Goal: Task Accomplishment & Management: Complete application form

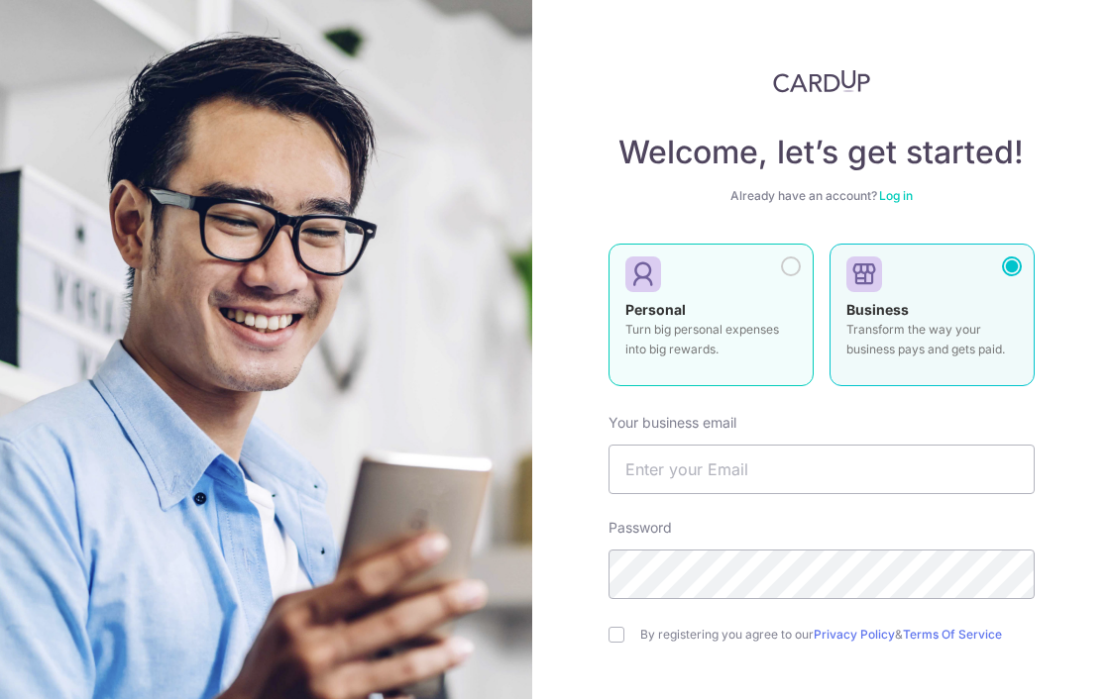
click at [688, 335] on p "Turn big personal expenses into big rewards." at bounding box center [710, 340] width 171 height 40
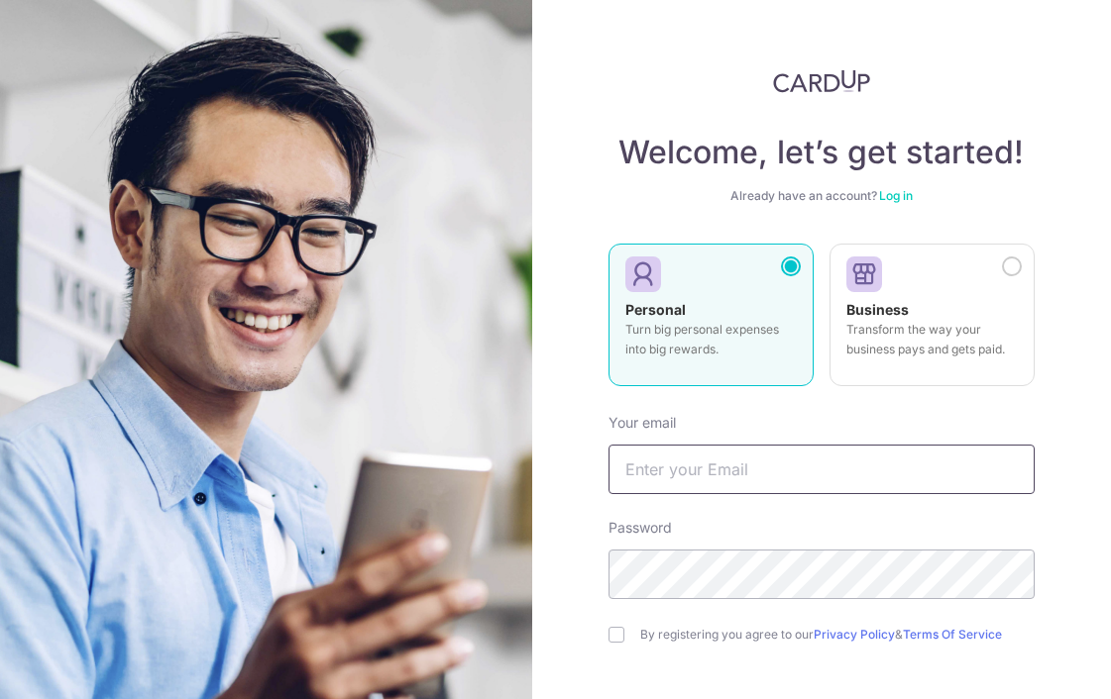
click at [709, 465] on input "text" at bounding box center [821, 470] width 426 height 50
type input "[EMAIL_ADDRESS][DOMAIN_NAME]"
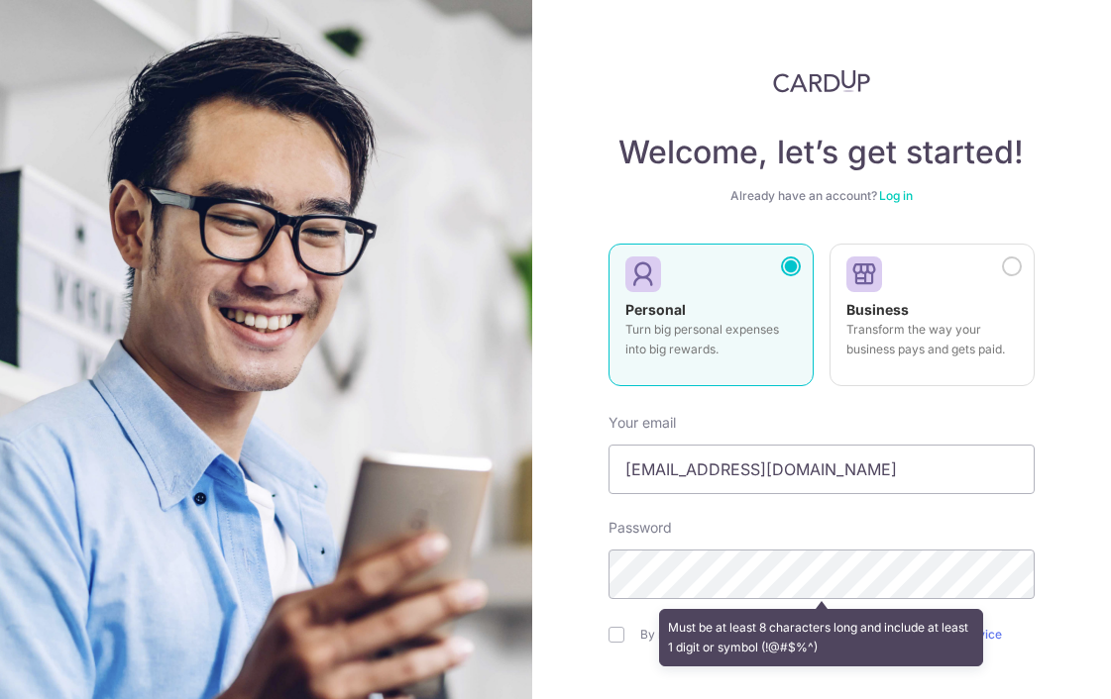
click at [572, 522] on div "Welcome, let’s get started! Already have an account? Log in Personal Turn big p…" at bounding box center [822, 349] width 580 height 699
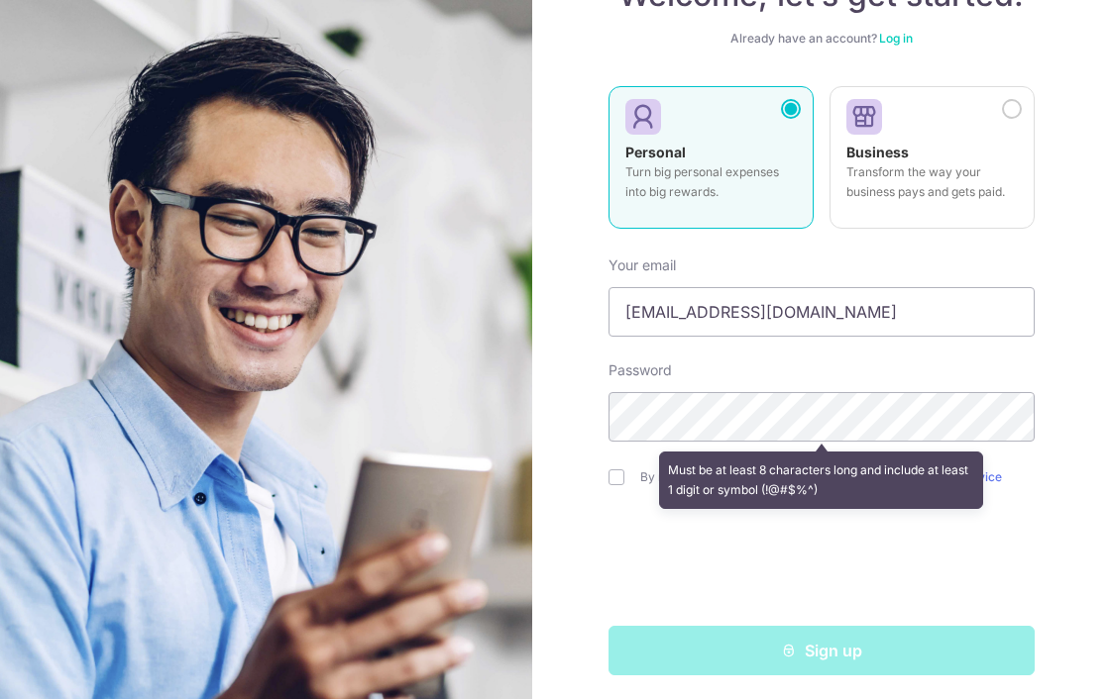
scroll to position [160, 0]
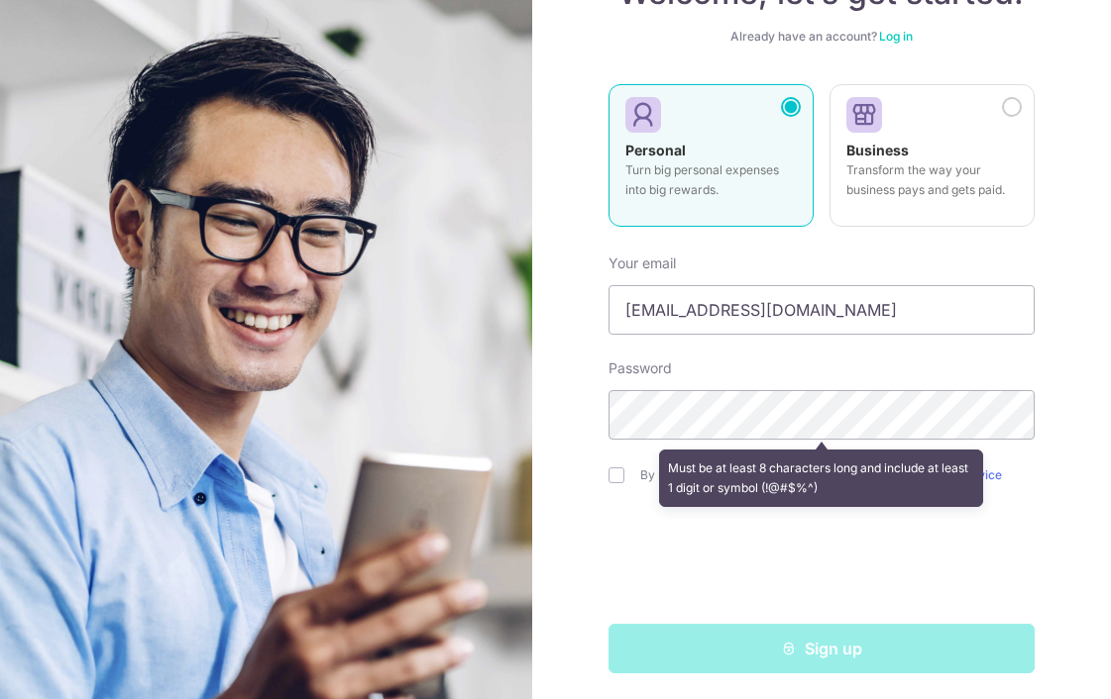
click at [1047, 506] on div "Welcome, let’s get started! Already have an account? Log in Personal Turn big p…" at bounding box center [822, 349] width 580 height 699
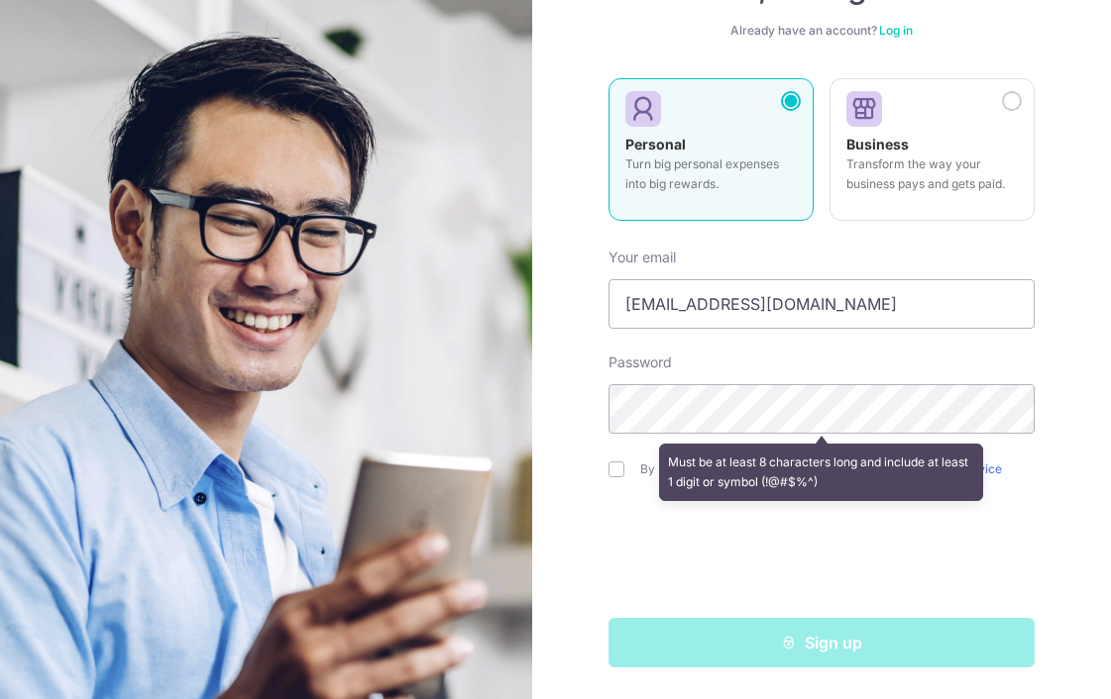
scroll to position [152, 0]
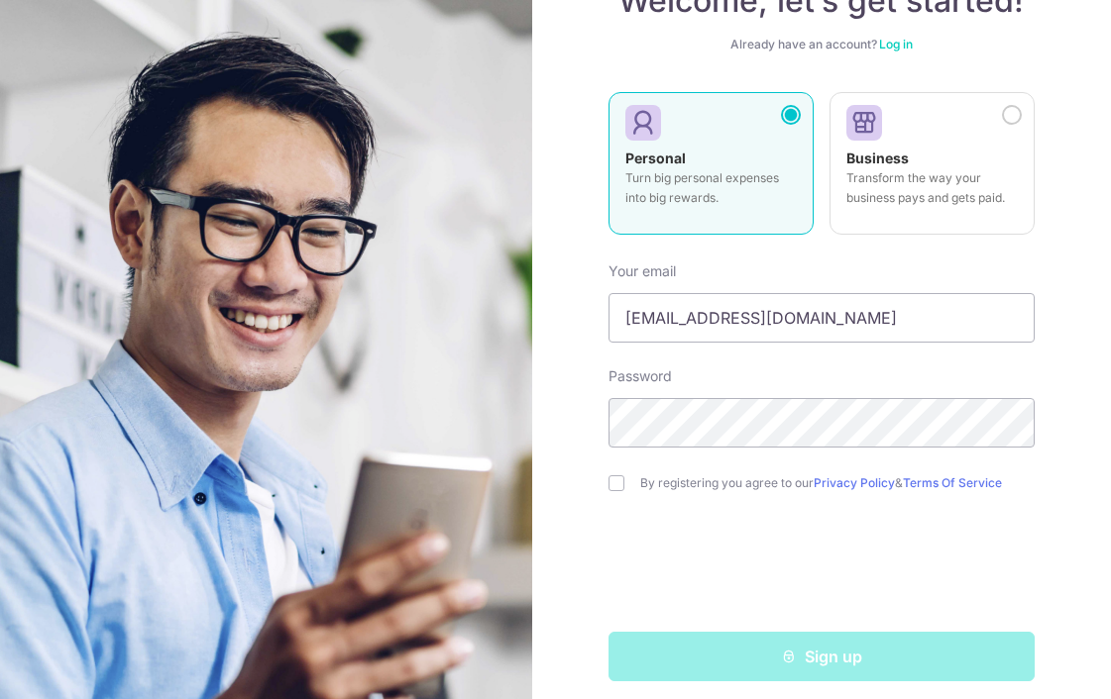
click at [1080, 273] on div "Welcome, let’s get started! Already have an account? Log in Personal Turn big p…" at bounding box center [822, 349] width 580 height 699
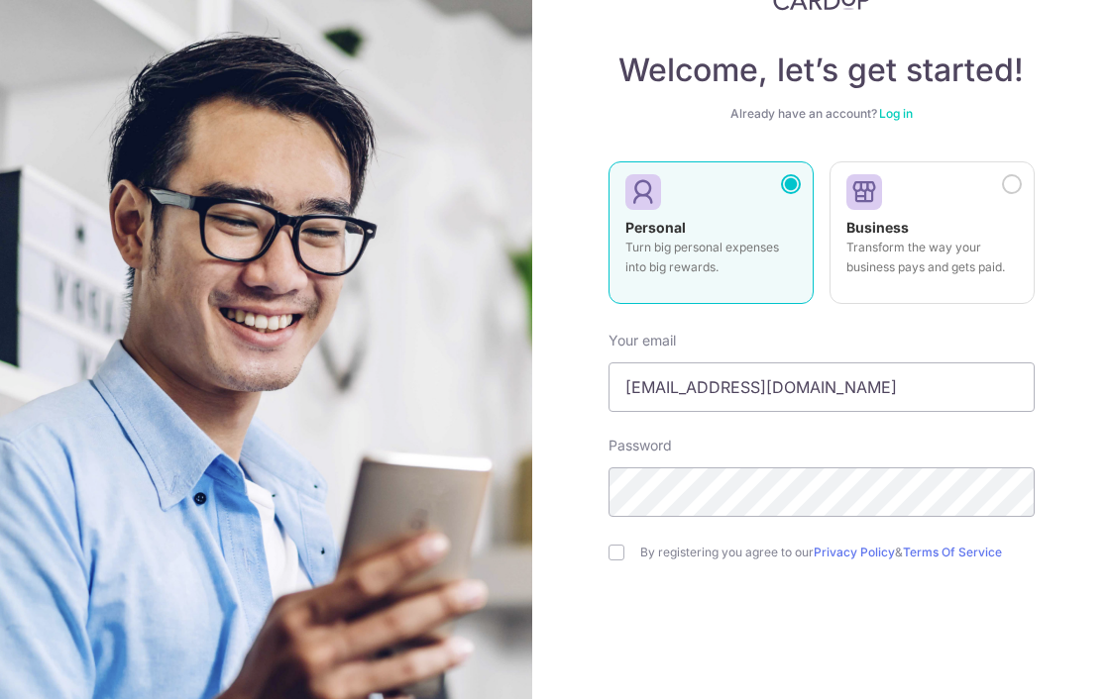
scroll to position [83, 0]
click at [617, 551] on input "checkbox" at bounding box center [616, 552] width 16 height 16
checkbox input "true"
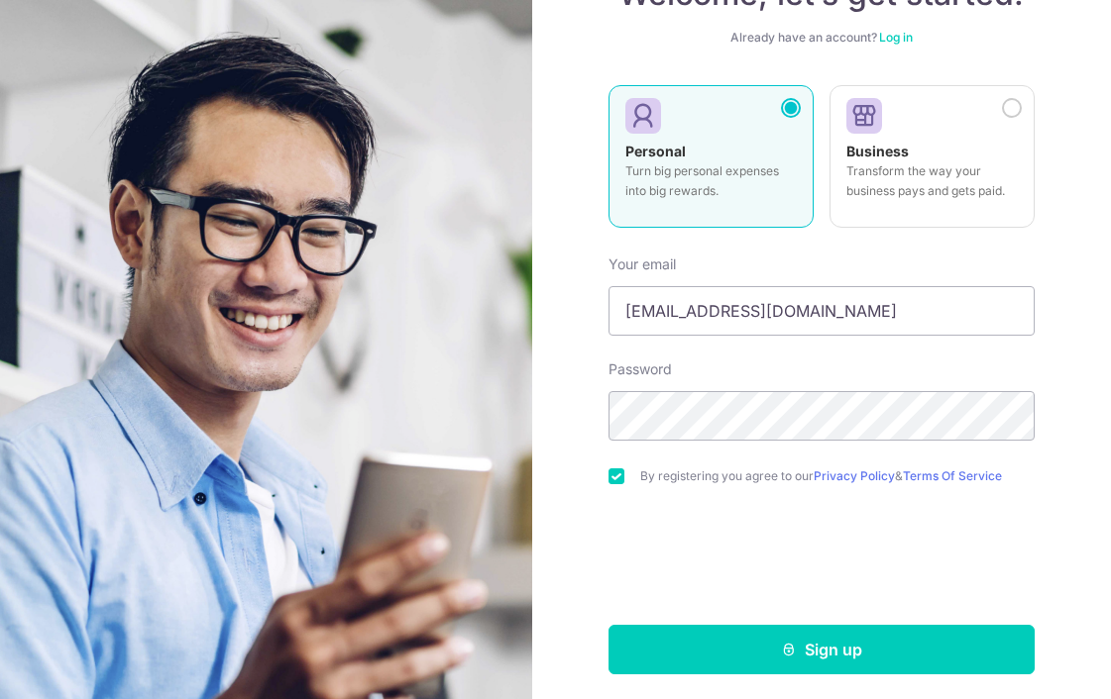
scroll to position [165, 0]
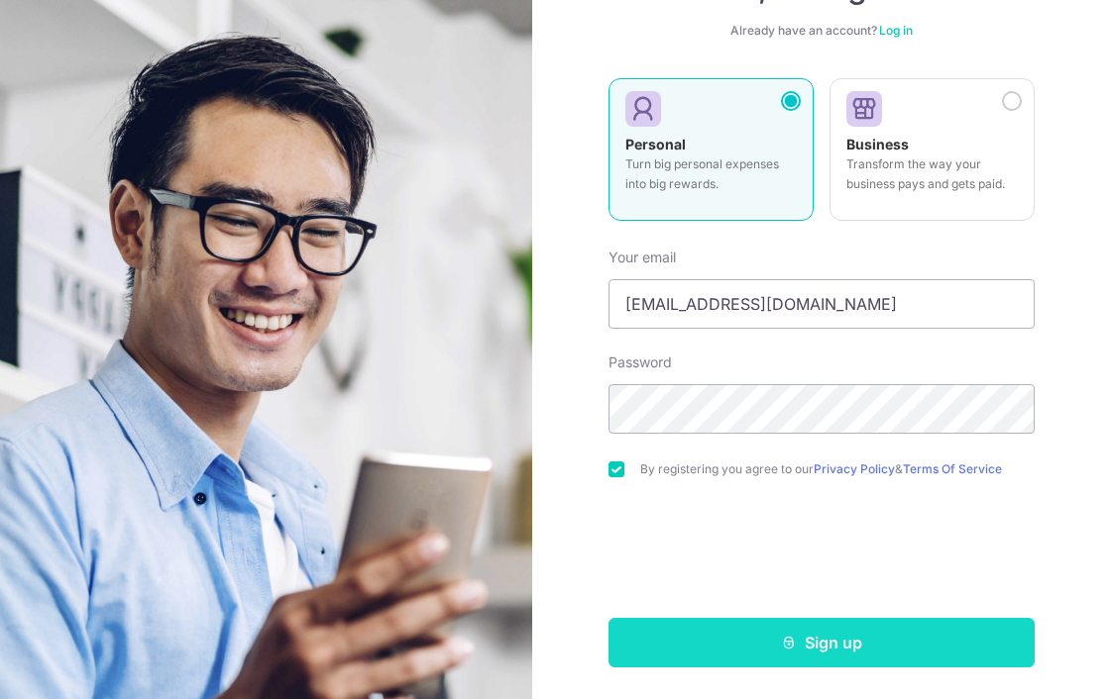
click at [674, 648] on button "Sign up" at bounding box center [821, 643] width 426 height 50
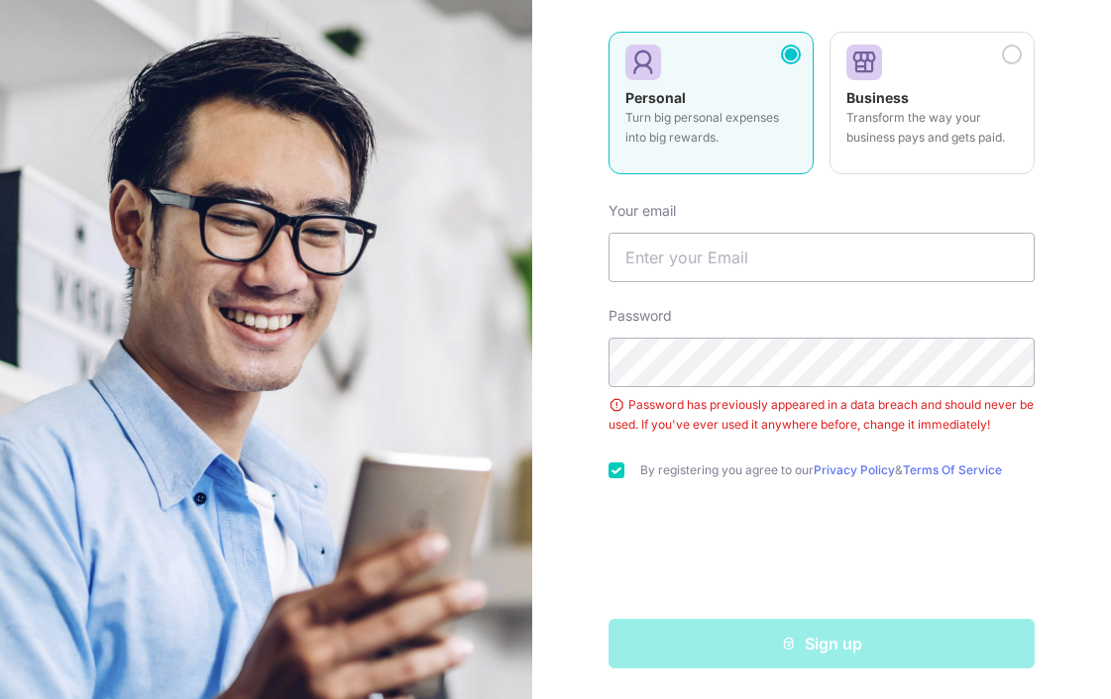
scroll to position [211, 0]
click at [695, 257] on input "text" at bounding box center [821, 259] width 426 height 50
type input "[EMAIL_ADDRESS][DOMAIN_NAME]"
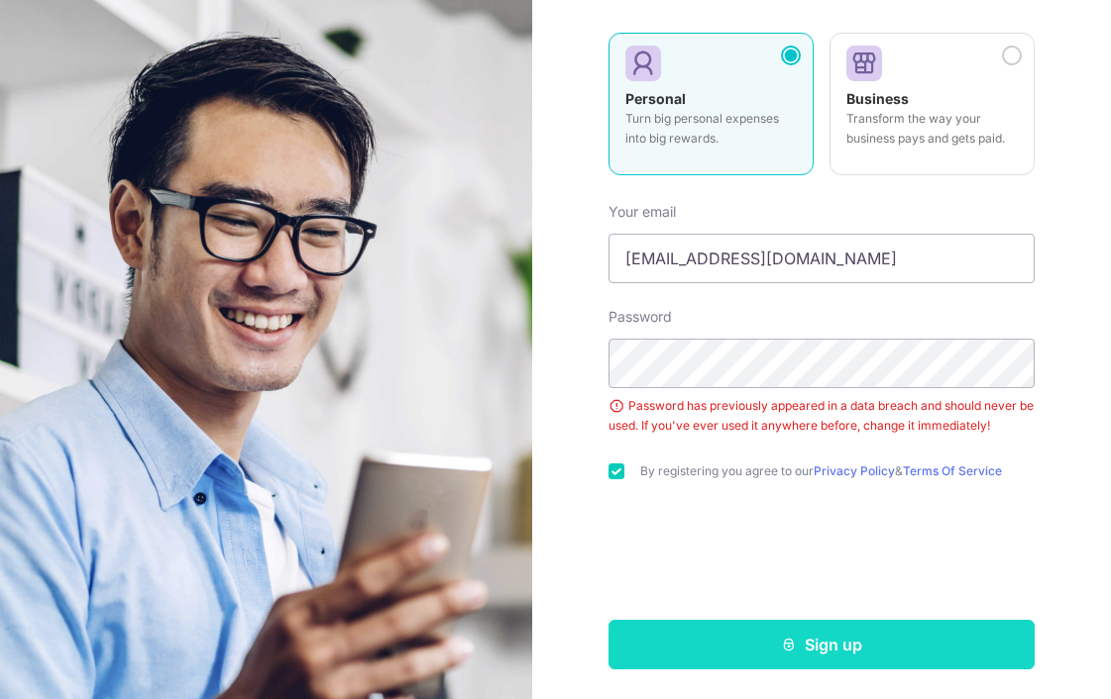
click at [753, 631] on button "Sign up" at bounding box center [821, 645] width 426 height 50
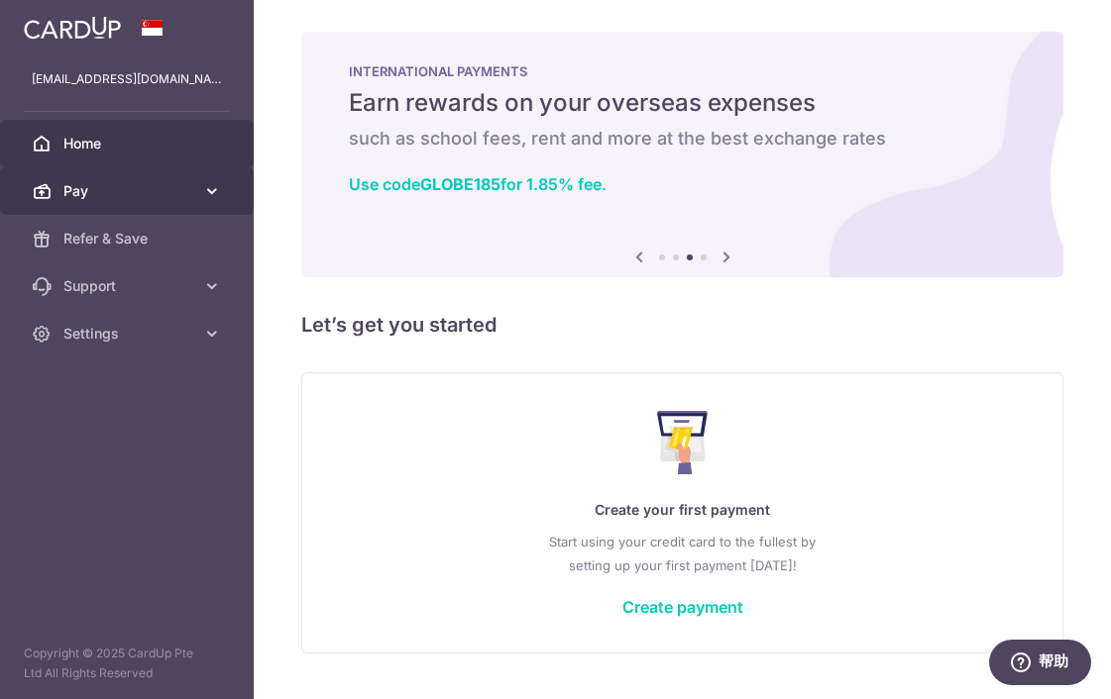
click at [126, 182] on span "Pay" at bounding box center [128, 191] width 131 height 20
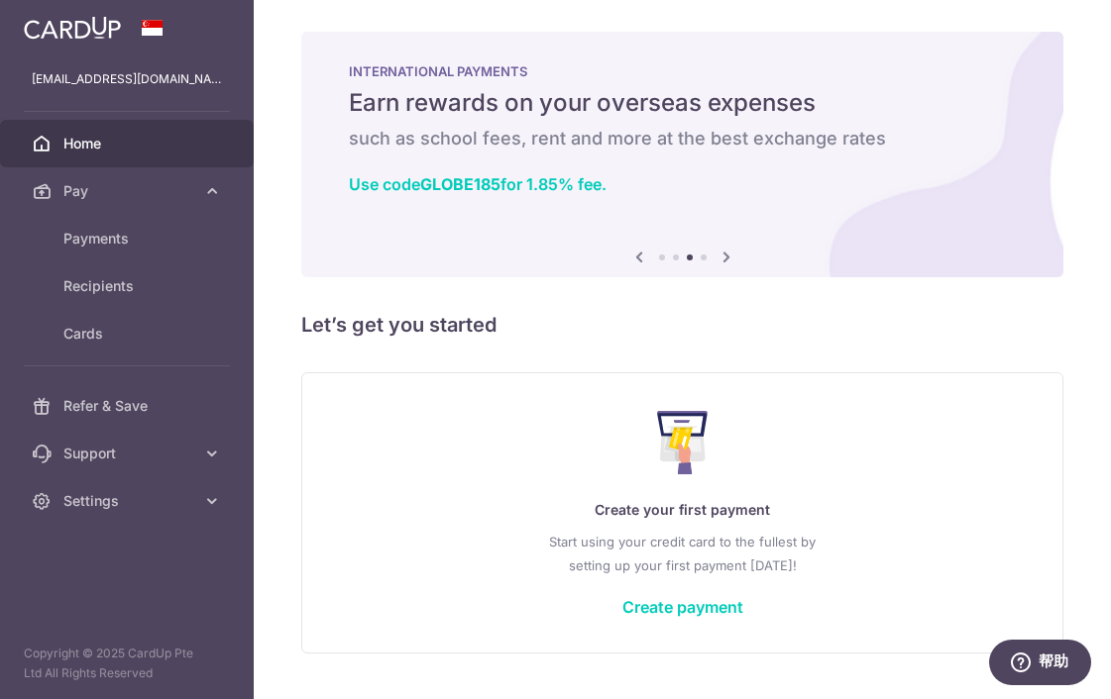
click at [618, 152] on div "INTERNATIONAL PAYMENTS Earn rewards on your overseas expenses such as school fe…" at bounding box center [682, 131] width 762 height 198
click at [521, 189] on link "Use code GLOBE185 for 1.85% fee." at bounding box center [478, 184] width 258 height 20
click at [131, 402] on span "Refer & Save" at bounding box center [128, 406] width 131 height 20
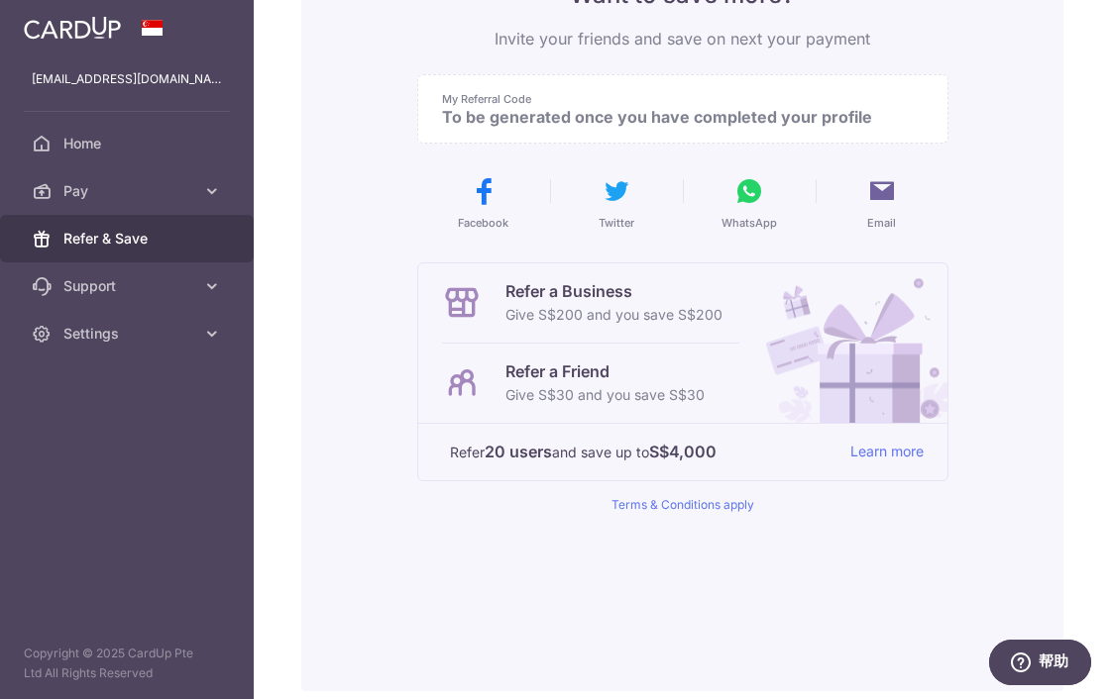
scroll to position [209, 0]
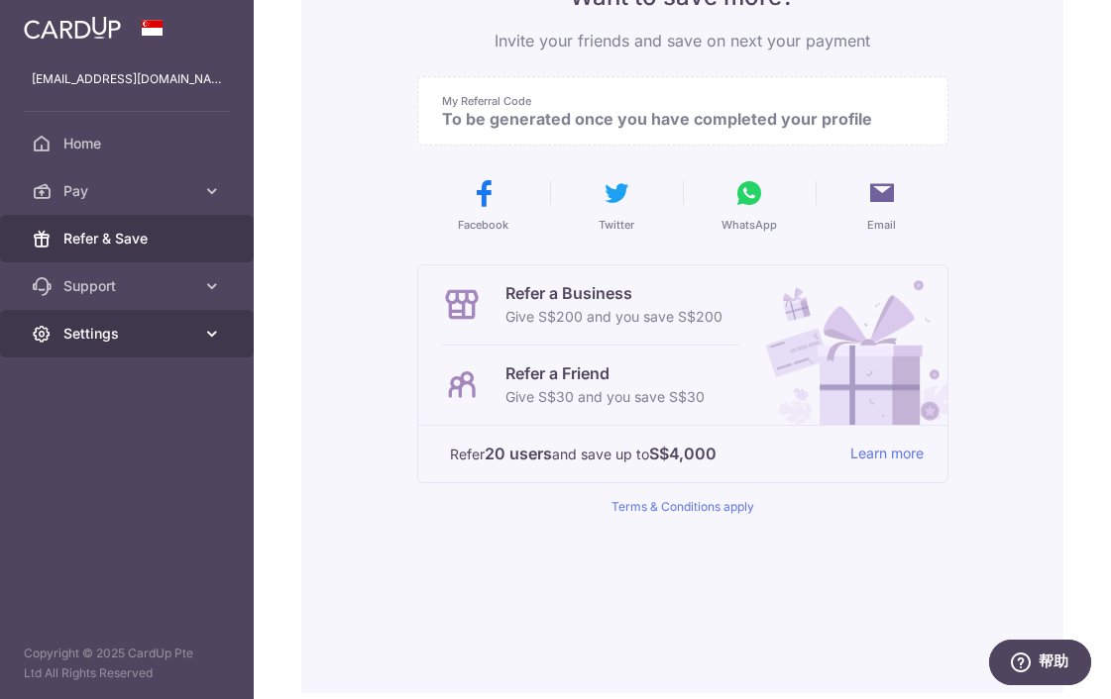
click at [144, 334] on span "Settings" at bounding box center [128, 334] width 131 height 20
